Goal: Task Accomplishment & Management: Manage account settings

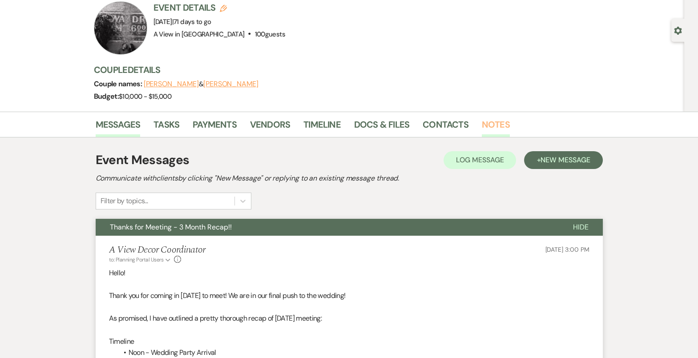
click at [499, 121] on link "Notes" at bounding box center [496, 127] width 28 height 20
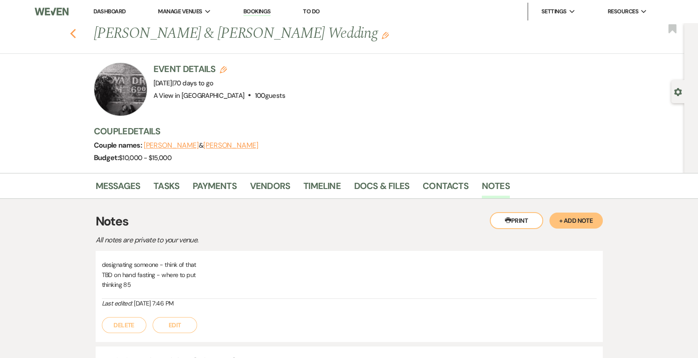
click at [73, 29] on icon "Previous" at bounding box center [73, 33] width 7 height 11
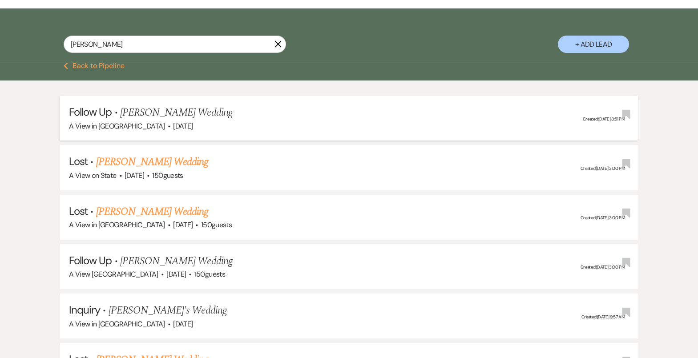
scroll to position [150, 0]
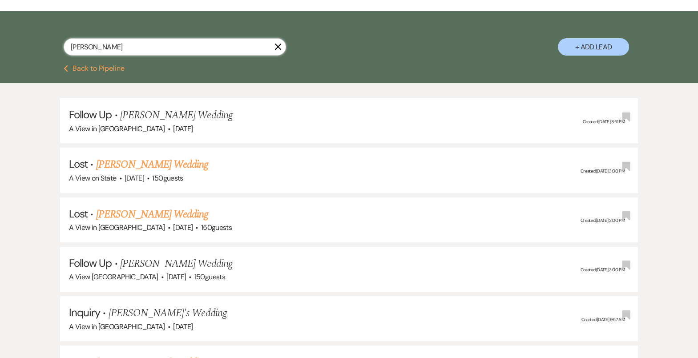
click at [109, 54] on input "[PERSON_NAME]" at bounding box center [175, 46] width 222 height 17
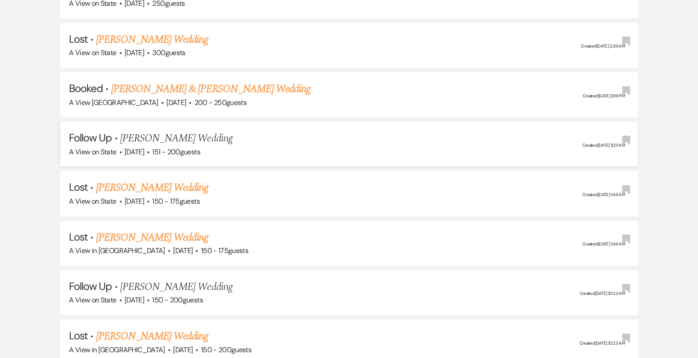
scroll to position [2514, 0]
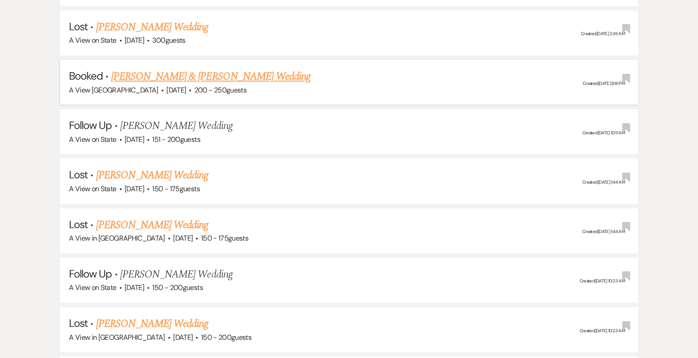
type input "[PERSON_NAME]"
click at [228, 69] on link "[PERSON_NAME] & [PERSON_NAME] Wedding" at bounding box center [210, 77] width 199 height 16
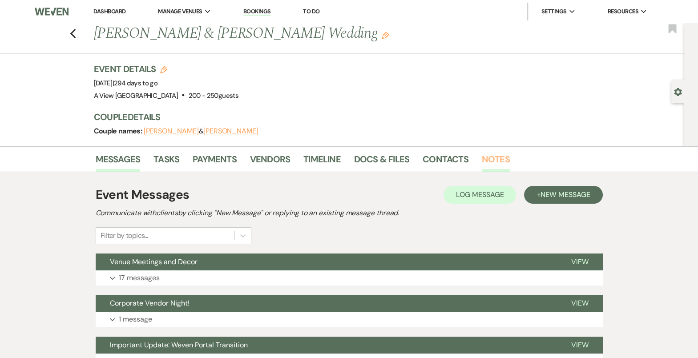
click at [500, 155] on link "Notes" at bounding box center [496, 162] width 28 height 20
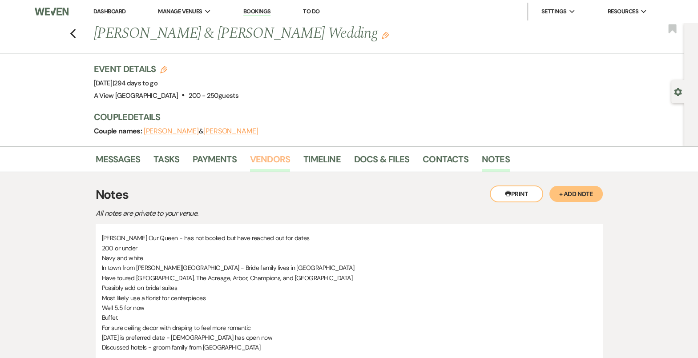
click at [266, 164] on link "Vendors" at bounding box center [270, 162] width 40 height 20
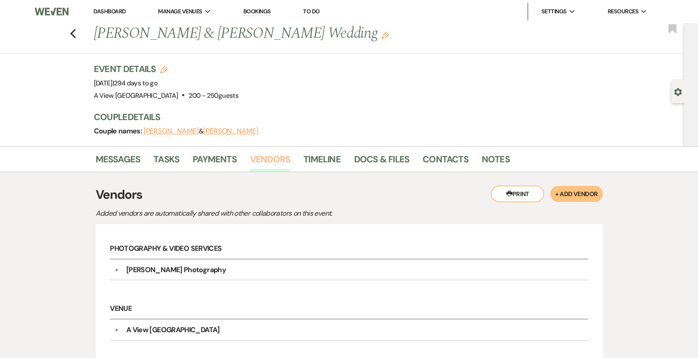
scroll to position [84, 0]
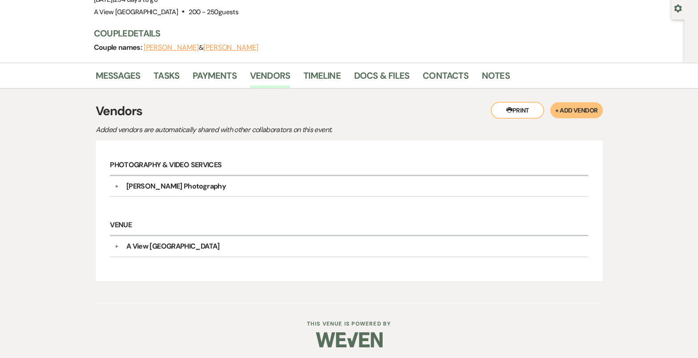
click at [212, 184] on div "[PERSON_NAME] Photography" at bounding box center [176, 186] width 100 height 11
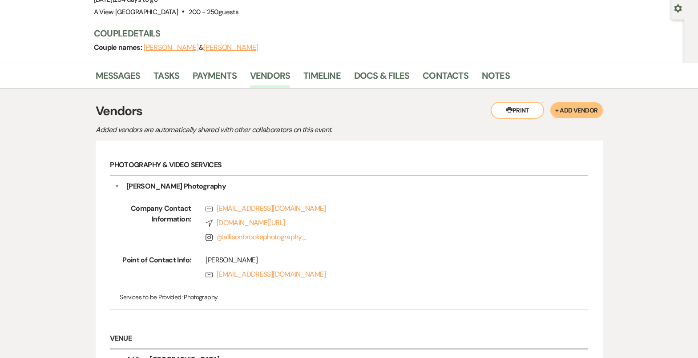
click at [212, 184] on div "[PERSON_NAME] Photography" at bounding box center [176, 186] width 100 height 11
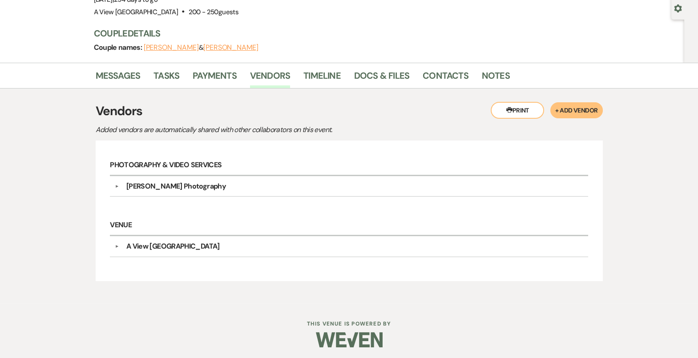
click at [212, 184] on div "[PERSON_NAME] Photography" at bounding box center [176, 186] width 100 height 11
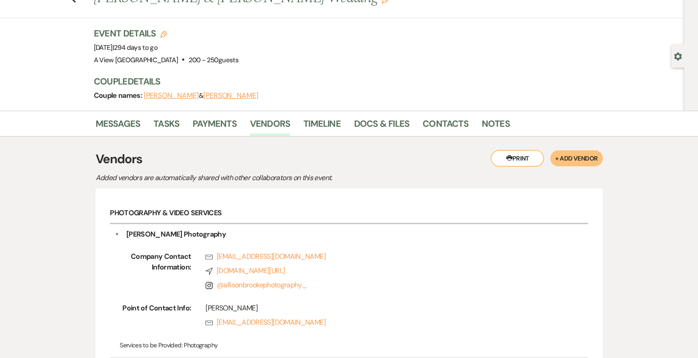
scroll to position [0, 0]
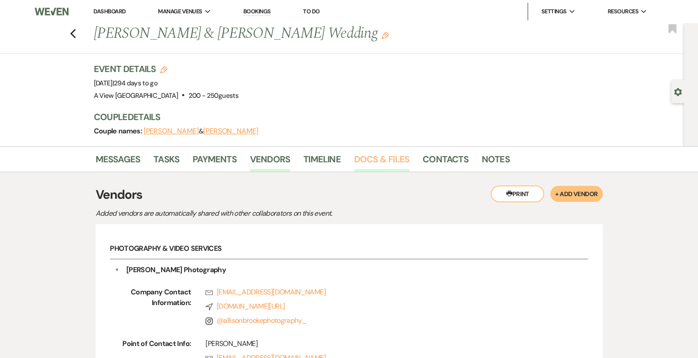
click at [372, 161] on link "Docs & Files" at bounding box center [381, 162] width 55 height 20
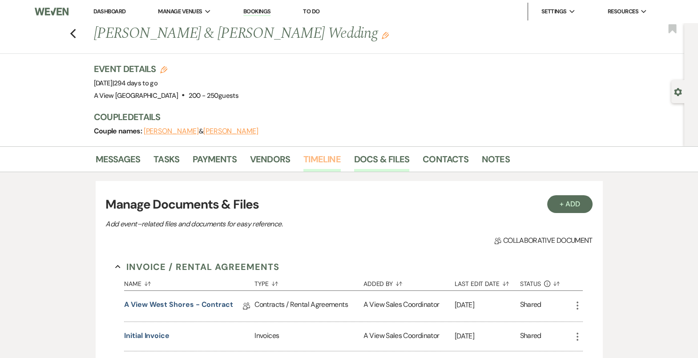
click at [306, 156] on link "Timeline" at bounding box center [321, 162] width 37 height 20
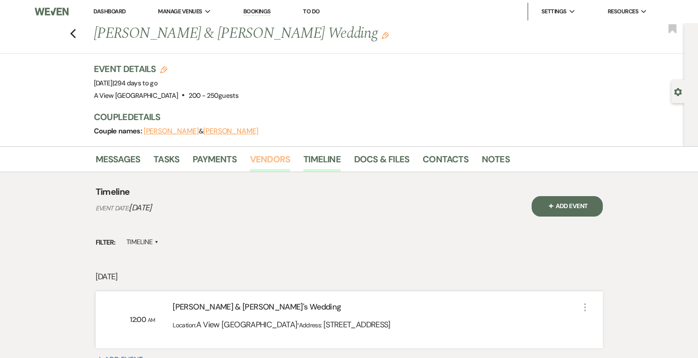
click at [276, 157] on link "Vendors" at bounding box center [270, 162] width 40 height 20
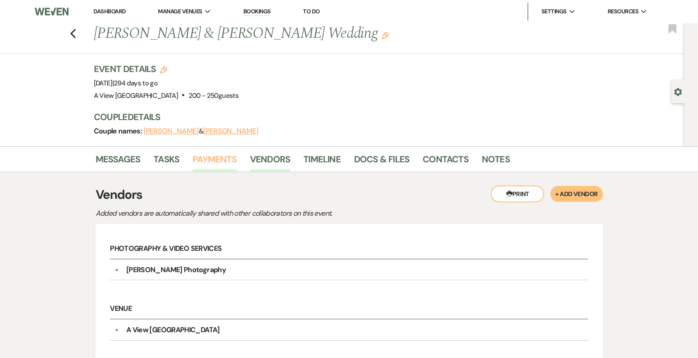
click at [221, 160] on link "Payments" at bounding box center [215, 162] width 44 height 20
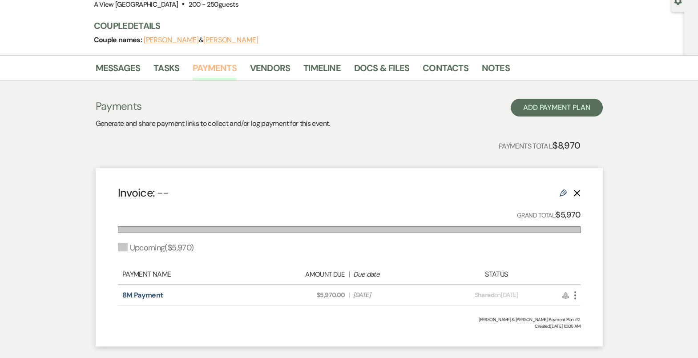
scroll to position [92, 0]
click at [134, 63] on link "Messages" at bounding box center [118, 70] width 45 height 20
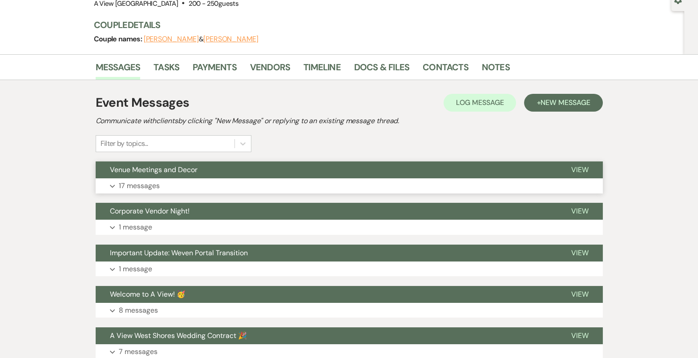
click at [153, 170] on span "Venue Meetings and Decor" at bounding box center [154, 169] width 88 height 9
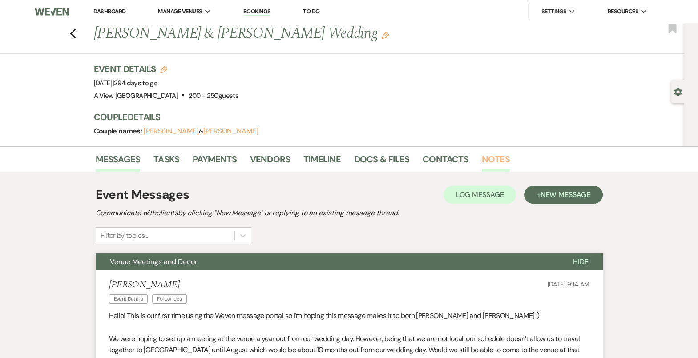
click at [498, 158] on link "Notes" at bounding box center [496, 162] width 28 height 20
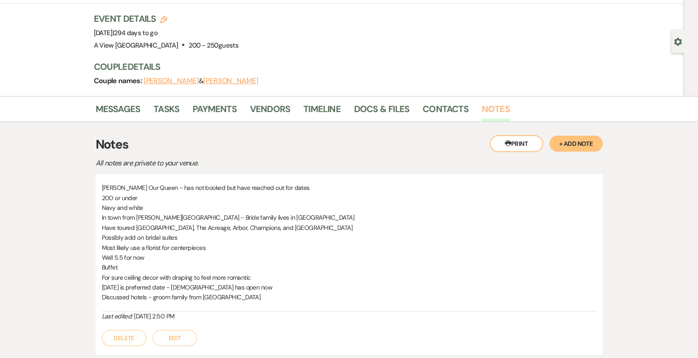
scroll to position [52, 0]
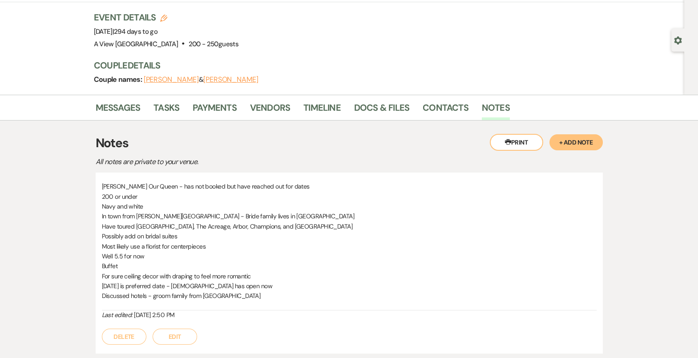
click at [252, 287] on p "[DATE] is preferred date - [DEMOGRAPHIC_DATA] has open now" at bounding box center [349, 286] width 495 height 10
click at [581, 145] on button "+ Add Note" at bounding box center [575, 142] width 53 height 16
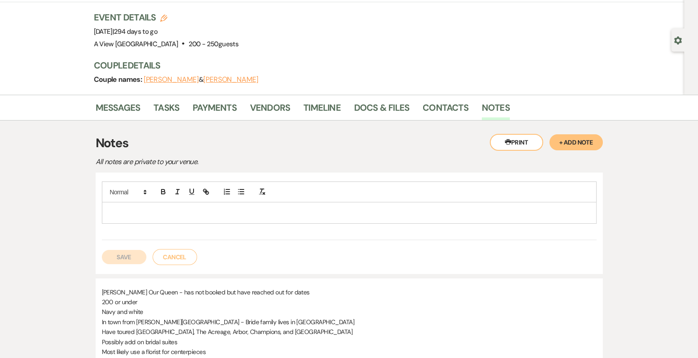
click at [218, 208] on p at bounding box center [349, 213] width 481 height 10
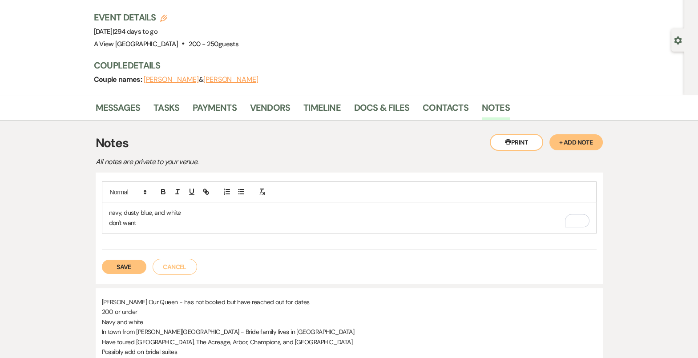
click at [142, 223] on p "don't want" at bounding box center [349, 223] width 481 height 10
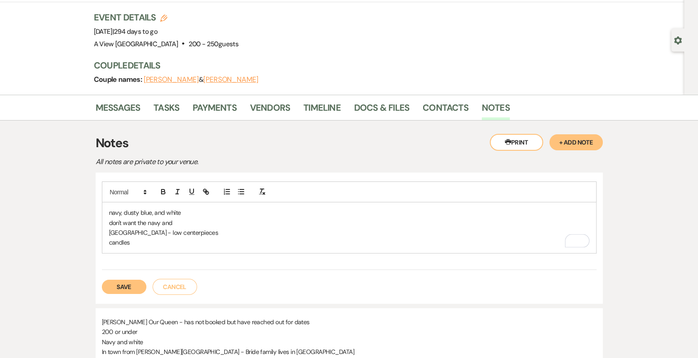
click at [106, 238] on div "navy, dusty blue, and white don't want the navy and [GEOGRAPHIC_DATA] - low cen…" at bounding box center [349, 227] width 494 height 51
click at [145, 240] on p "candles" at bounding box center [349, 243] width 481 height 10
click at [192, 234] on p "[GEOGRAPHIC_DATA] - low centerpieces" at bounding box center [349, 233] width 481 height 10
click at [190, 230] on p "[GEOGRAPHIC_DATA] - low centerpieces" at bounding box center [349, 233] width 481 height 10
click at [137, 230] on p "[GEOGRAPHIC_DATA] - low centerpieces" at bounding box center [349, 233] width 481 height 10
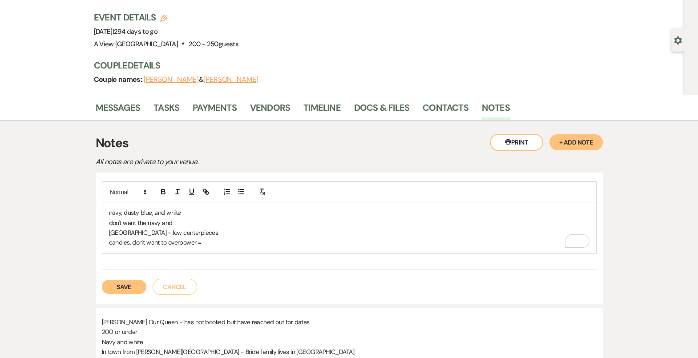
click at [218, 238] on p "candles, don't want to overpower =" at bounding box center [349, 243] width 481 height 10
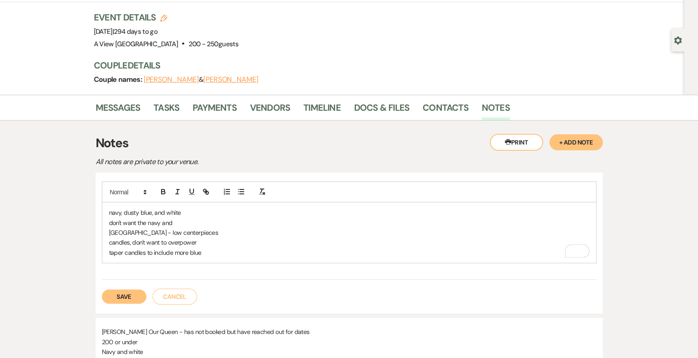
click at [105, 251] on div "navy, dusty blue, and white don't want the navy and Loess Hills - low centerpie…" at bounding box center [349, 232] width 494 height 61
click at [239, 190] on icon "button" at bounding box center [241, 192] width 8 height 8
click at [127, 250] on span "To enrich screen reader interactions, please activate Accessibility in Grammarl…" at bounding box center [127, 253] width 0 height 10
click at [216, 250] on li "taper candles to include more blue" at bounding box center [354, 253] width 472 height 10
click at [119, 296] on button "Save" at bounding box center [124, 297] width 44 height 14
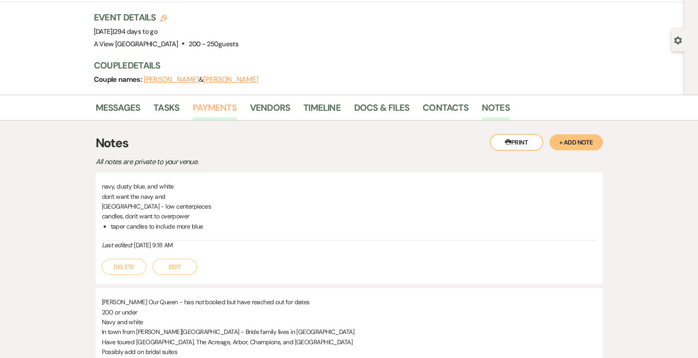
click at [215, 107] on link "Payments" at bounding box center [215, 111] width 44 height 20
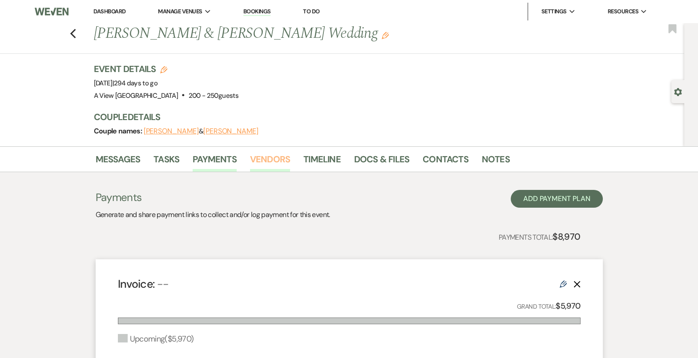
click at [263, 162] on link "Vendors" at bounding box center [270, 162] width 40 height 20
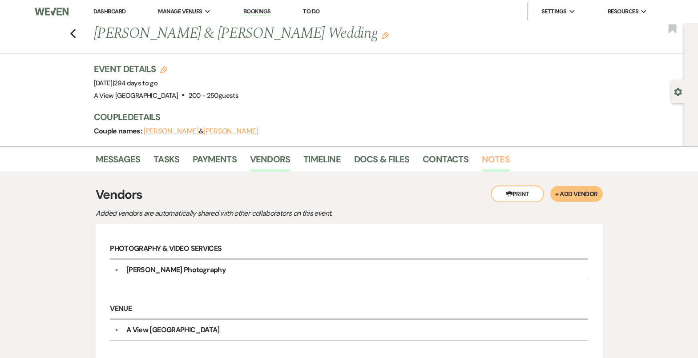
click at [498, 156] on link "Notes" at bounding box center [496, 162] width 28 height 20
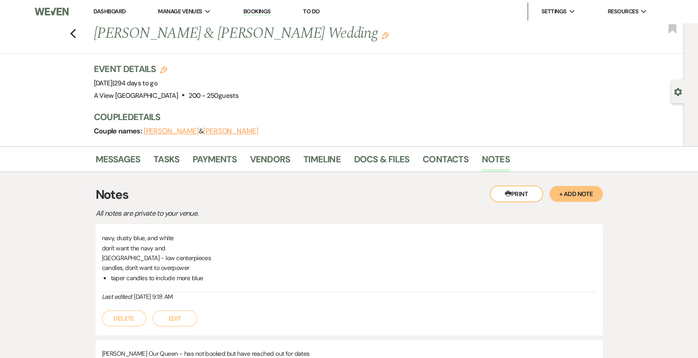
click at [178, 318] on button "Edit" at bounding box center [175, 319] width 44 height 16
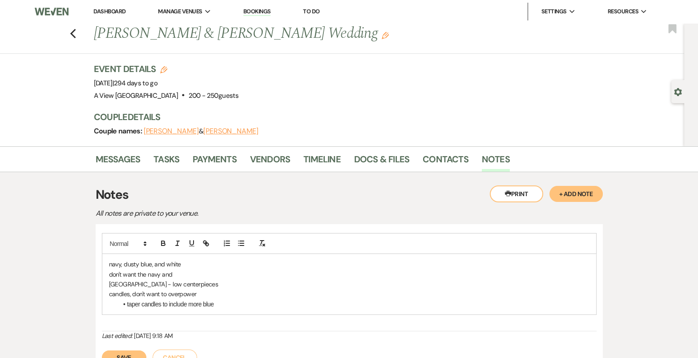
click at [230, 304] on li "taper candles to include more blue" at bounding box center [354, 304] width 472 height 10
click at [145, 313] on p "Panel with Glibes" at bounding box center [349, 314] width 481 height 10
click at [166, 313] on p "Panel with Globes" at bounding box center [349, 314] width 481 height 10
click at [122, 323] on p "To enrich screen reader interactions, please activate Accessibility in Grammarl…" at bounding box center [349, 324] width 481 height 10
click at [131, 327] on p "To enrich screen reader interactions, please activate Accessibility in Grammarl…" at bounding box center [349, 324] width 481 height 10
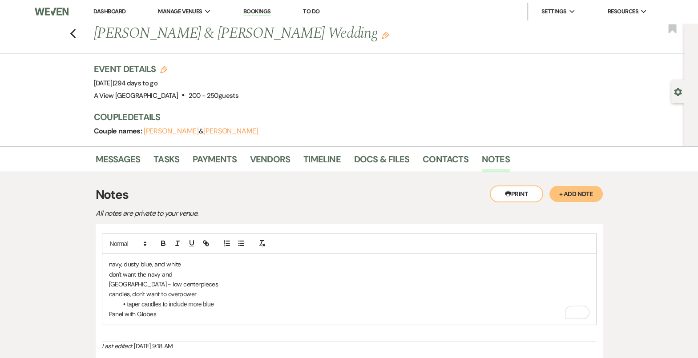
click at [181, 316] on p "Panel with Globes" at bounding box center [349, 314] width 481 height 10
click at [111, 324] on p "hyvee & [PERSON_NAME]" at bounding box center [349, 324] width 481 height 10
click at [154, 325] on p "Hyvee & luigis" at bounding box center [349, 324] width 481 height 10
click at [136, 342] on div "navy, dusty blue, and white don't want the navy and Loess Hills - low centerpie…" at bounding box center [349, 299] width 494 height 90
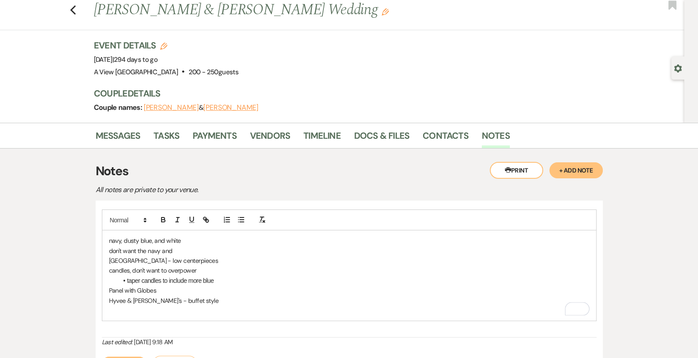
scroll to position [25, 0]
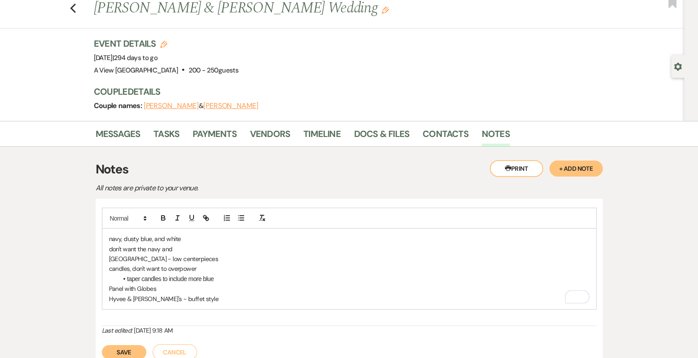
click at [158, 297] on p "Hyvee & [PERSON_NAME]'s - buffet style" at bounding box center [349, 299] width 481 height 10
click at [173, 299] on p "Hyvee & [PERSON_NAME]'s - Buffet style" at bounding box center [349, 299] width 481 height 10
click at [191, 298] on p "Hyvee & [PERSON_NAME]'s - Buffet Style" at bounding box center [349, 299] width 481 height 10
click at [214, 304] on p "small cake for cutting, sheet cakes for serving" at bounding box center [349, 309] width 481 height 10
click at [189, 291] on p "Panel with Globes" at bounding box center [349, 289] width 481 height 10
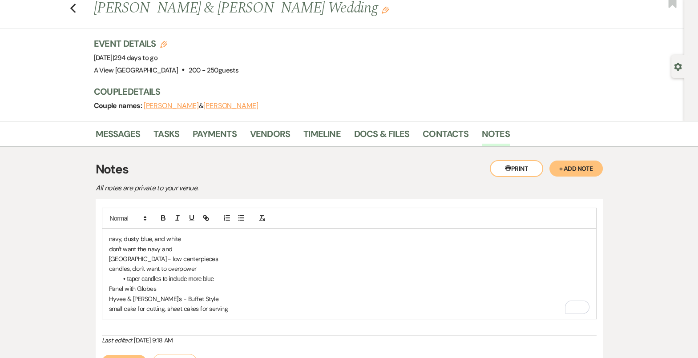
click at [170, 307] on p "small cake for cutting, sheet cakes for serving" at bounding box center [349, 309] width 481 height 10
click at [111, 309] on p "small cake for cutting, sheet cakes for serving" at bounding box center [349, 309] width 481 height 10
click at [171, 307] on p "Small cake for cutting, sheet cakes for serving" at bounding box center [349, 309] width 481 height 10
click at [198, 298] on p "Hyvee & [PERSON_NAME]'s - Buffet Style" at bounding box center [349, 299] width 481 height 10
click at [229, 305] on p "Small cake for cutting, Sheet cakes for serving" at bounding box center [349, 309] width 481 height 10
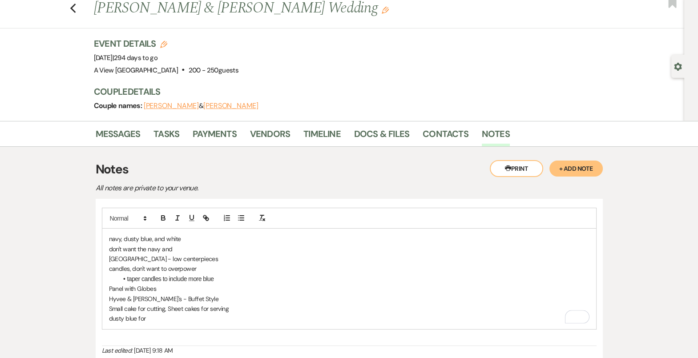
click at [177, 318] on p "dusty blue for" at bounding box center [349, 319] width 481 height 10
click at [159, 319] on p "dusty blue for" at bounding box center [349, 319] width 481 height 10
click at [146, 318] on p "dusty blue for" at bounding box center [349, 319] width 481 height 10
drag, startPoint x: 146, startPoint y: 318, endPoint x: 136, endPoint y: 318, distance: 10.2
click at [136, 318] on p "dusty blue for" at bounding box center [349, 319] width 481 height 10
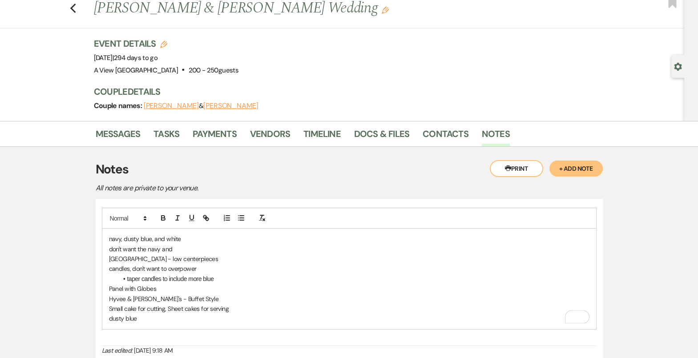
click at [150, 322] on div "navy, dusty blue, and white don't want the navy and Loess Hills - low centerpie…" at bounding box center [349, 279] width 494 height 101
click at [114, 339] on p "A greenery wall" at bounding box center [349, 339] width 481 height 10
click at [157, 341] on p "greenery wall" at bounding box center [349, 339] width 481 height 10
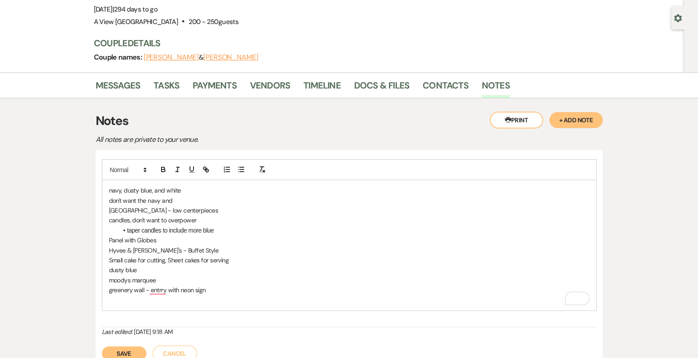
scroll to position [73, 0]
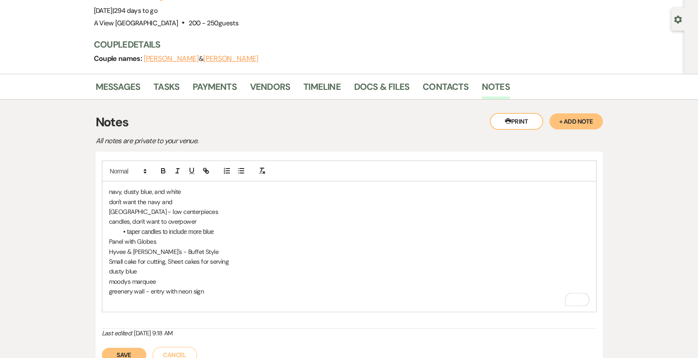
click at [129, 292] on p "greenery wall - entry with neon sign" at bounding box center [349, 292] width 481 height 10
click at [128, 296] on p "To enrich screen reader interactions, please activate Accessibility in Grammarl…" at bounding box center [349, 301] width 481 height 10
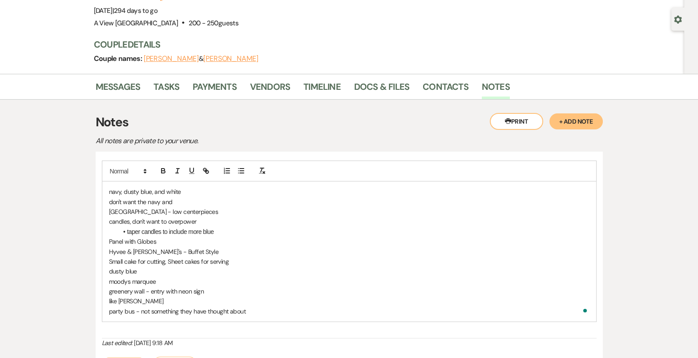
click at [267, 311] on p "party bus - not something they have thought about" at bounding box center [349, 312] width 481 height 10
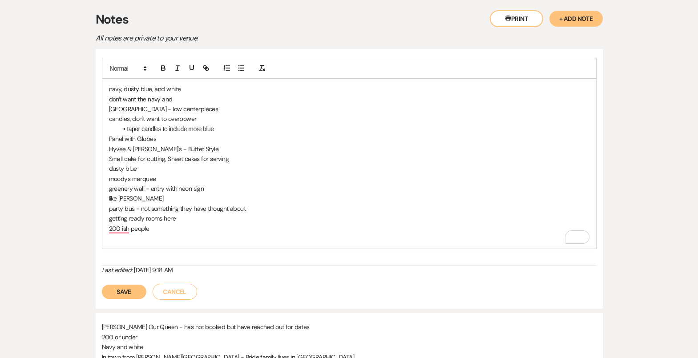
scroll to position [172, 0]
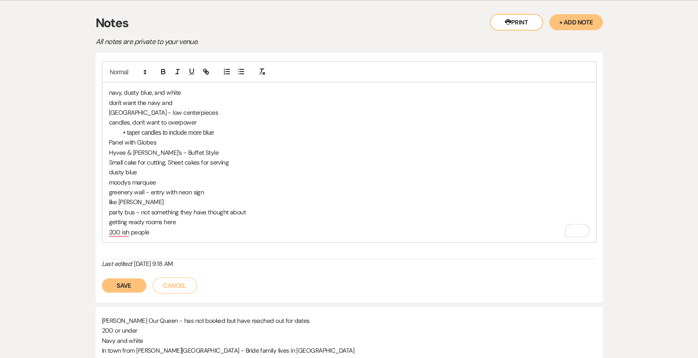
click at [124, 285] on button "Save" at bounding box center [124, 286] width 44 height 14
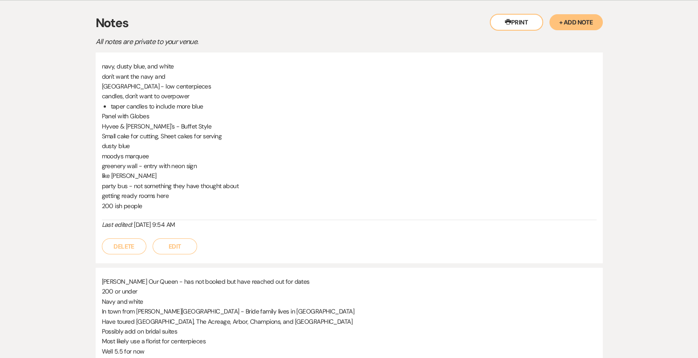
click at [180, 248] on button "Edit" at bounding box center [175, 246] width 44 height 16
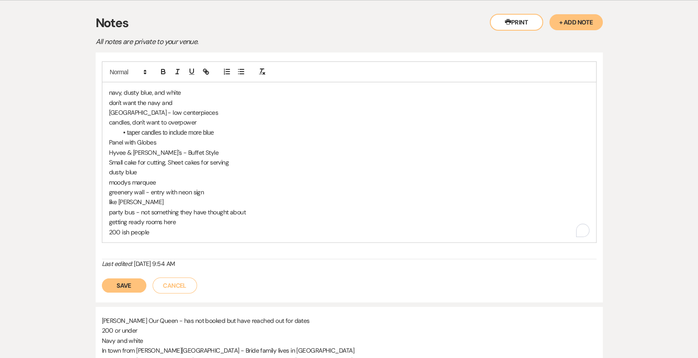
click at [165, 232] on p "200 ish people" at bounding box center [349, 232] width 481 height 10
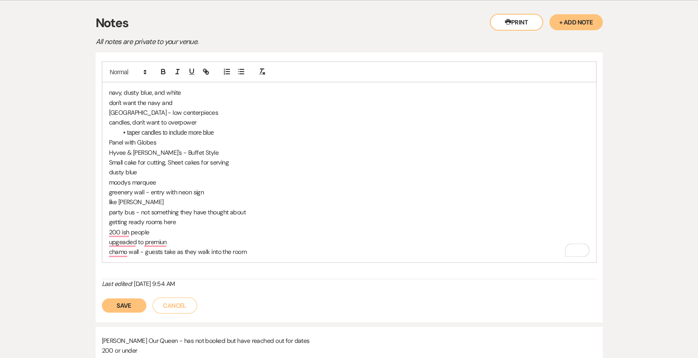
click at [142, 167] on p "dusty blue" at bounding box center [349, 172] width 481 height 10
click at [159, 181] on p "moodys marquee" at bounding box center [349, 183] width 481 height 10
click at [206, 121] on p "candles, don't want to overpower" at bounding box center [349, 122] width 481 height 10
click at [188, 101] on p "don't want the navy and" at bounding box center [349, 103] width 481 height 10
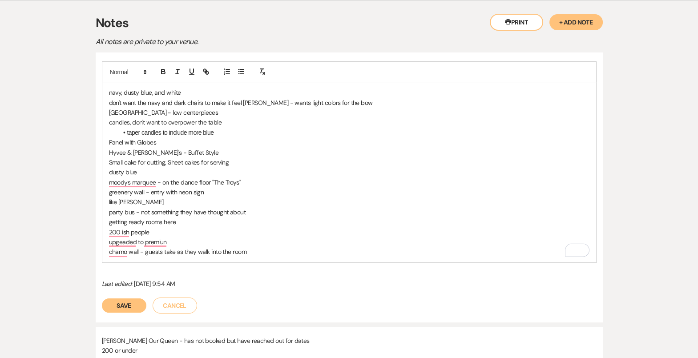
click at [206, 112] on p "[GEOGRAPHIC_DATA] - low centerpieces" at bounding box center [349, 113] width 481 height 10
click at [140, 110] on p "[GEOGRAPHIC_DATA] - low centerpieces" at bounding box center [349, 113] width 481 height 10
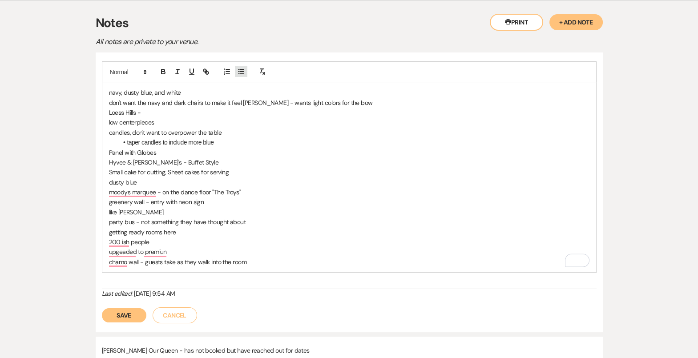
click at [245, 70] on button "button" at bounding box center [241, 71] width 12 height 11
click at [107, 133] on div "navy, dusty blue, and white don't want the navy and dark chairs to make it feel…" at bounding box center [349, 177] width 494 height 190
click at [238, 74] on line "button" at bounding box center [238, 74] width 0 height 0
click at [105, 112] on div "navy, dusty blue, and white don't want the navy and dark chairs to make it feel…" at bounding box center [349, 177] width 494 height 190
click at [182, 117] on li "low centerpieces" at bounding box center [354, 122] width 472 height 10
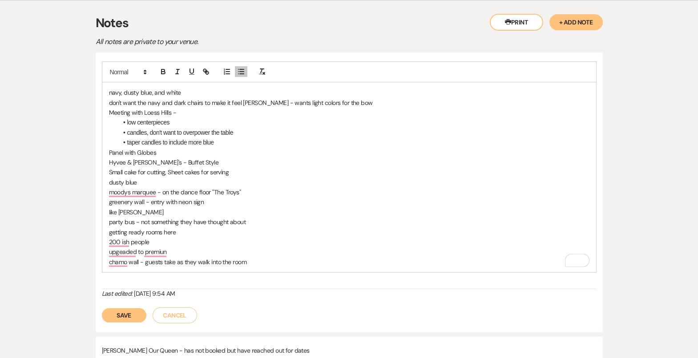
click at [182, 110] on p "Meeting with Loess Hills -" at bounding box center [349, 113] width 481 height 10
click at [128, 122] on li "low centerpieces" at bounding box center [354, 122] width 472 height 10
click at [194, 108] on p "Meeting with Loess Hills" at bounding box center [349, 113] width 481 height 10
click at [170, 151] on p "Panel with Globes" at bounding box center [349, 153] width 481 height 10
click at [196, 159] on p "Hyvee & [PERSON_NAME]'s - Buffet Style" at bounding box center [349, 163] width 481 height 10
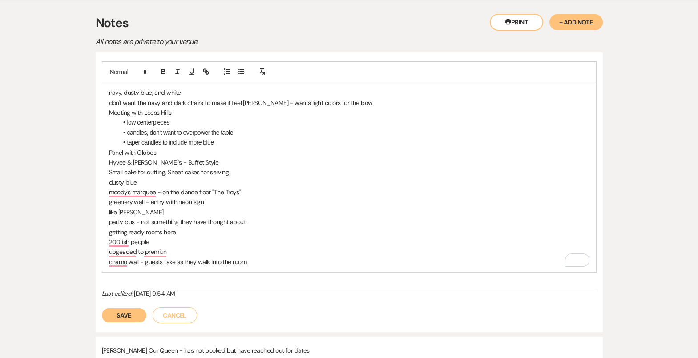
click at [130, 162] on p "Hyvee & [PERSON_NAME]'s - Buffet Style" at bounding box center [349, 163] width 481 height 10
click at [150, 162] on p "Hyvee & [PERSON_NAME]'s - Buffet Style" at bounding box center [349, 163] width 481 height 10
click at [178, 112] on p "Meeting with Loess Hills" at bounding box center [349, 113] width 481 height 10
click at [250, 191] on p "Moodys Marquee - on the dance floor "The Troys"" at bounding box center [349, 192] width 481 height 10
click at [212, 200] on p "greenery wall - entry with neon sign" at bounding box center [349, 202] width 481 height 10
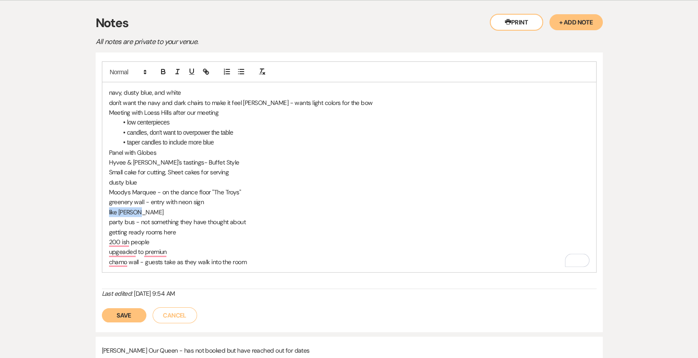
click at [103, 210] on section "Messages Tasks Payments Vendors Timeline Docs & Files Contacts Notes Printer Pr…" at bounding box center [349, 253] width 698 height 557
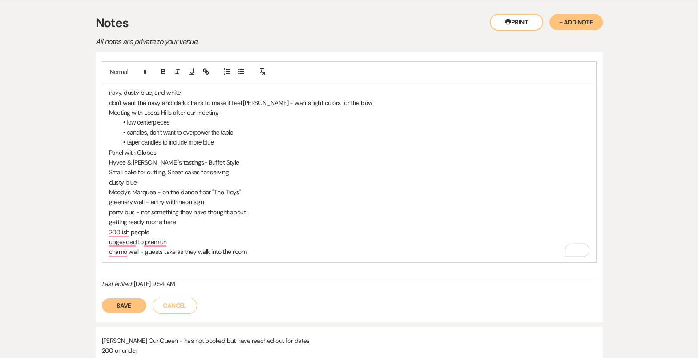
click at [194, 218] on p "getting ready rooms here" at bounding box center [349, 222] width 481 height 10
click at [257, 209] on p "party bus - not something they have thought about" at bounding box center [349, 212] width 481 height 10
click at [186, 219] on p "getting ready rooms here" at bounding box center [349, 222] width 481 height 10
click at [168, 239] on p "upgraded to premiun" at bounding box center [349, 242] width 481 height 10
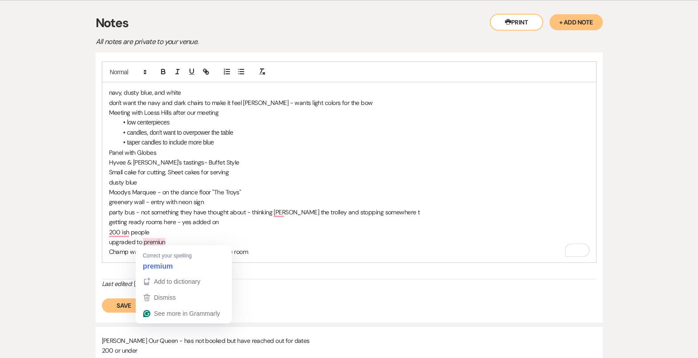
click at [158, 239] on p "upgraded to premiun" at bounding box center [349, 242] width 481 height 10
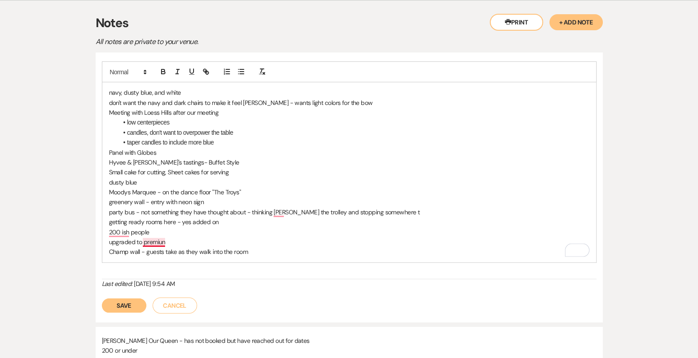
click at [173, 256] on div "navy, dusty blue, and white don't want the navy and dark chairs to make it feel…" at bounding box center [349, 172] width 494 height 180
click at [173, 242] on p "upgraded to premiun" at bounding box center [349, 242] width 481 height 10
click at [168, 228] on p "200-ish people" at bounding box center [349, 232] width 481 height 10
click at [404, 210] on p "party bus - not something they have thought about - thinking [PERSON_NAME] the …" at bounding box center [349, 212] width 481 height 10
click at [417, 234] on p "200-ish people" at bounding box center [349, 232] width 481 height 10
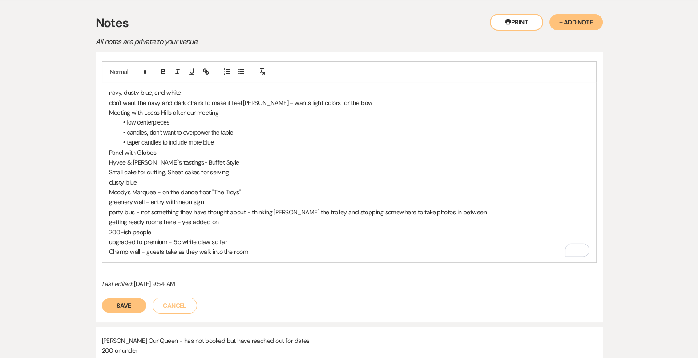
click at [156, 238] on p "upgraded to premium - 5c white claw so far" at bounding box center [349, 242] width 481 height 10
click at [211, 244] on p "upgraded to premium - 5c white claw so far" at bounding box center [349, 242] width 481 height 10
click at [272, 247] on p "Champ wall - guests take as they walk into the room" at bounding box center [349, 252] width 481 height 10
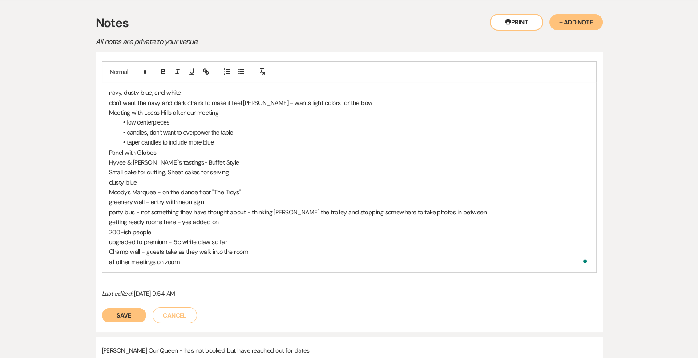
click at [133, 309] on button "Save" at bounding box center [124, 315] width 44 height 14
